Goal: Check status

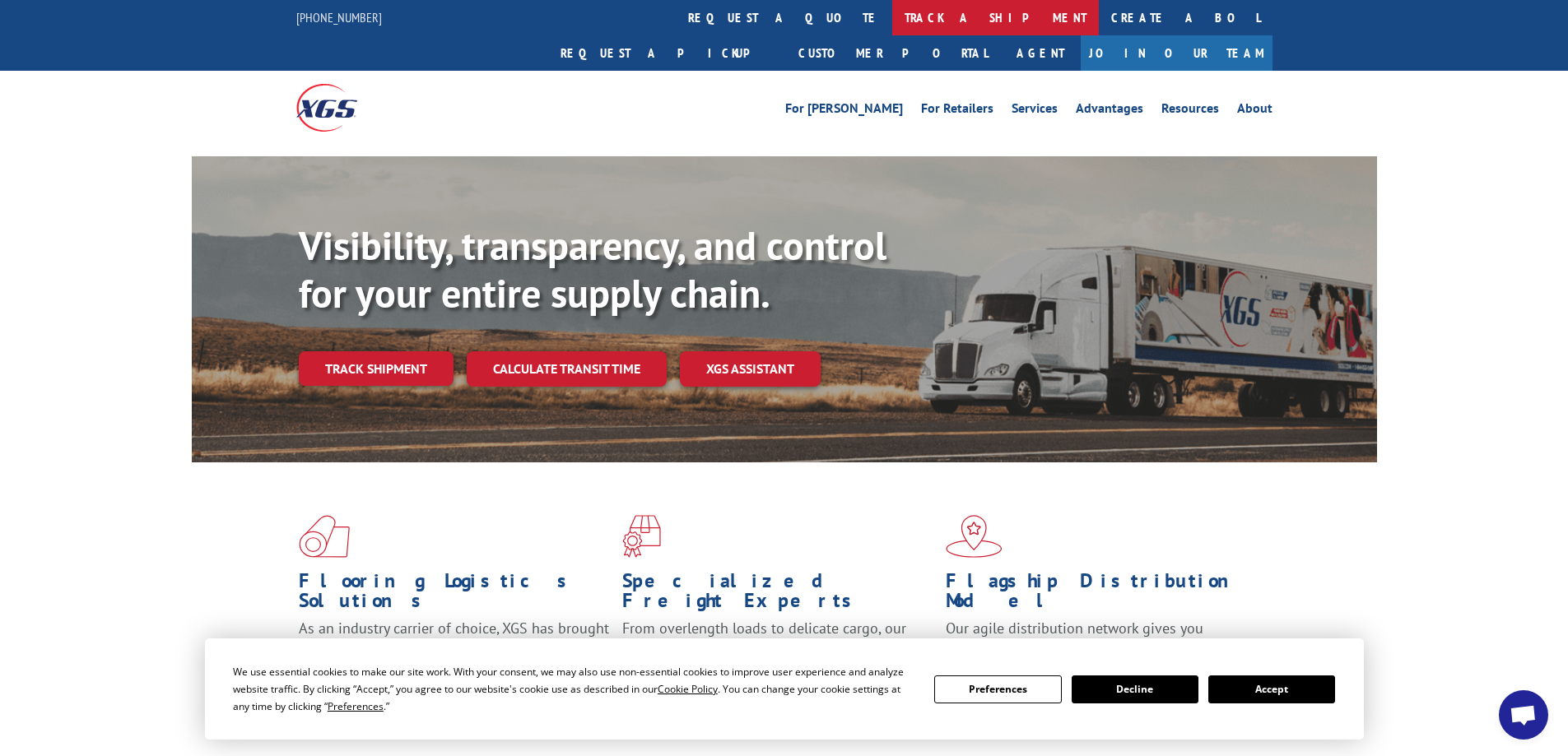
click at [892, 20] on link "track a shipment" at bounding box center [995, 18] width 207 height 35
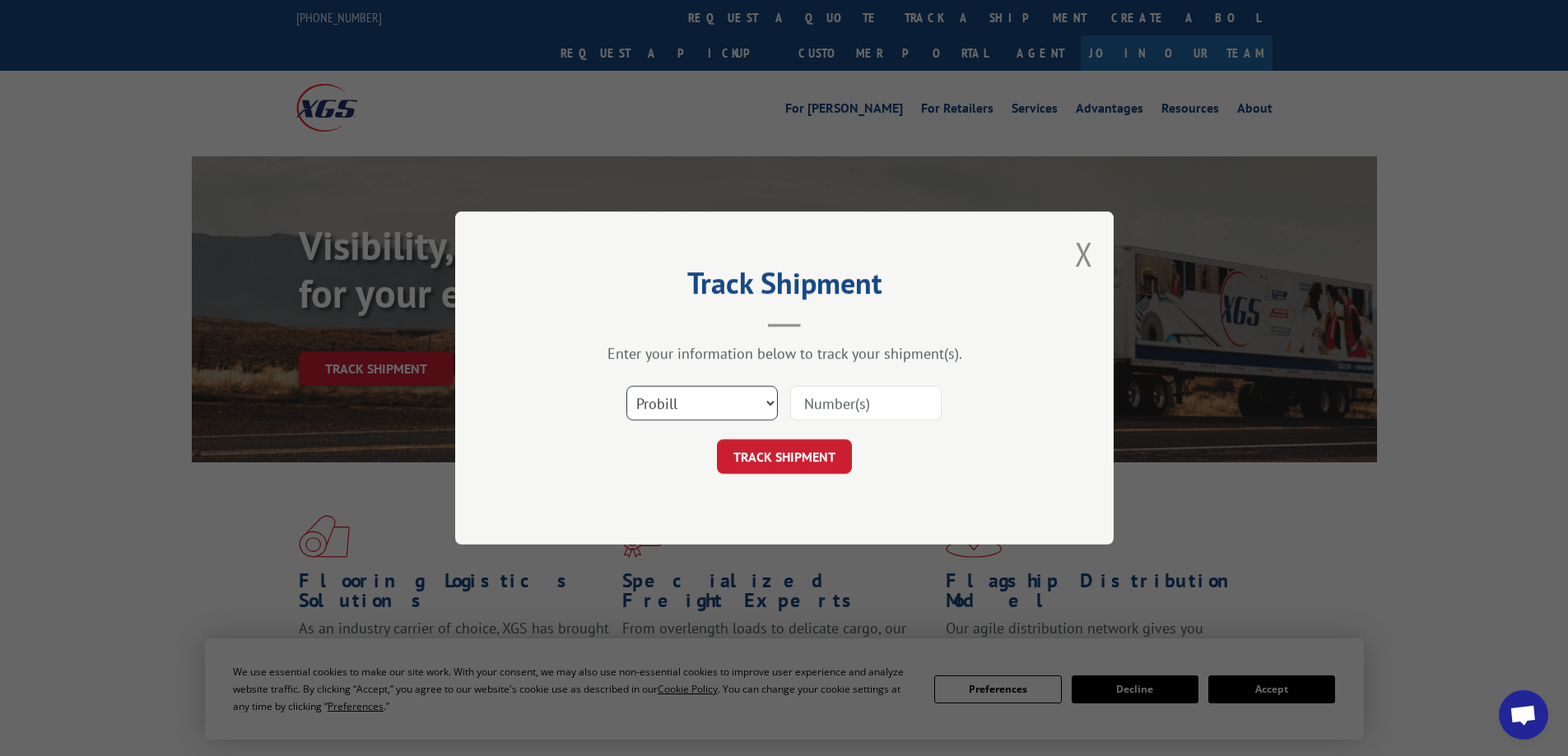
click at [770, 402] on select "Select category... Probill BOL PO" at bounding box center [702, 402] width 151 height 34
select select "po"
click at [627, 386] on select "Select category... Probill BOL PO" at bounding box center [702, 402] width 151 height 34
click at [822, 409] on input at bounding box center [865, 402] width 151 height 34
type input "06504500"
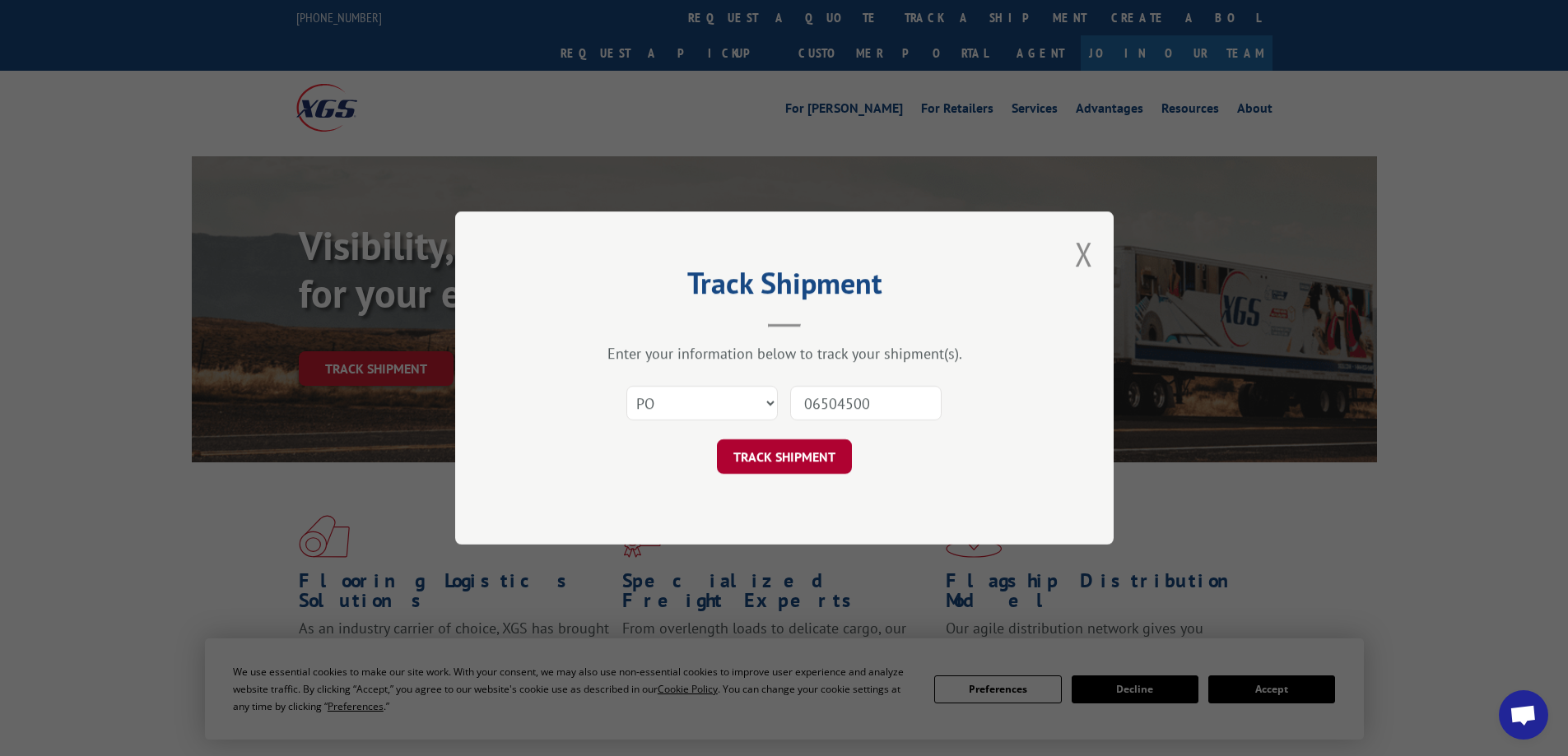
click at [778, 453] on button "TRACK SHIPMENT" at bounding box center [784, 456] width 135 height 34
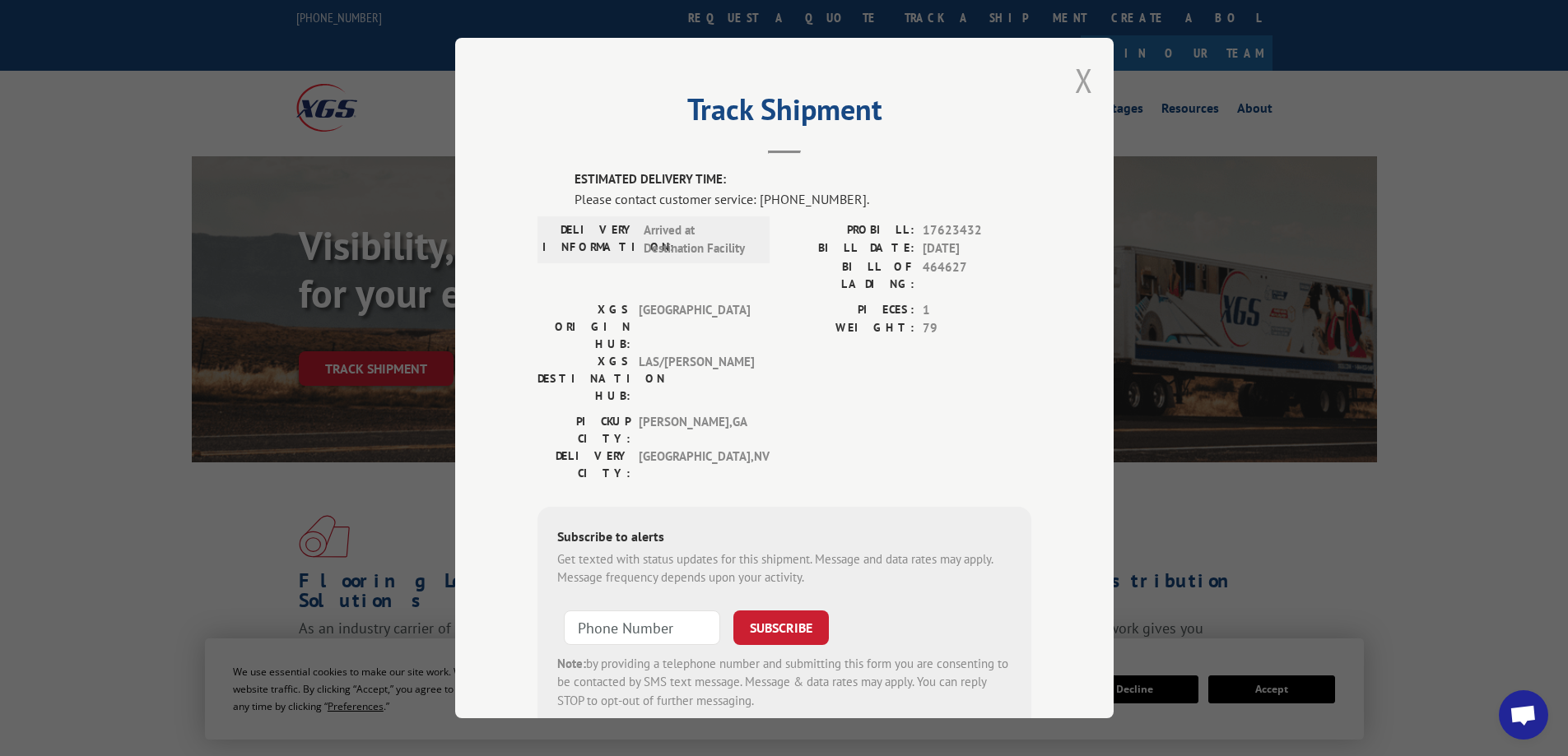
click at [1081, 76] on button "Close modal" at bounding box center [1084, 80] width 19 height 44
